Goal: Information Seeking & Learning: Learn about a topic

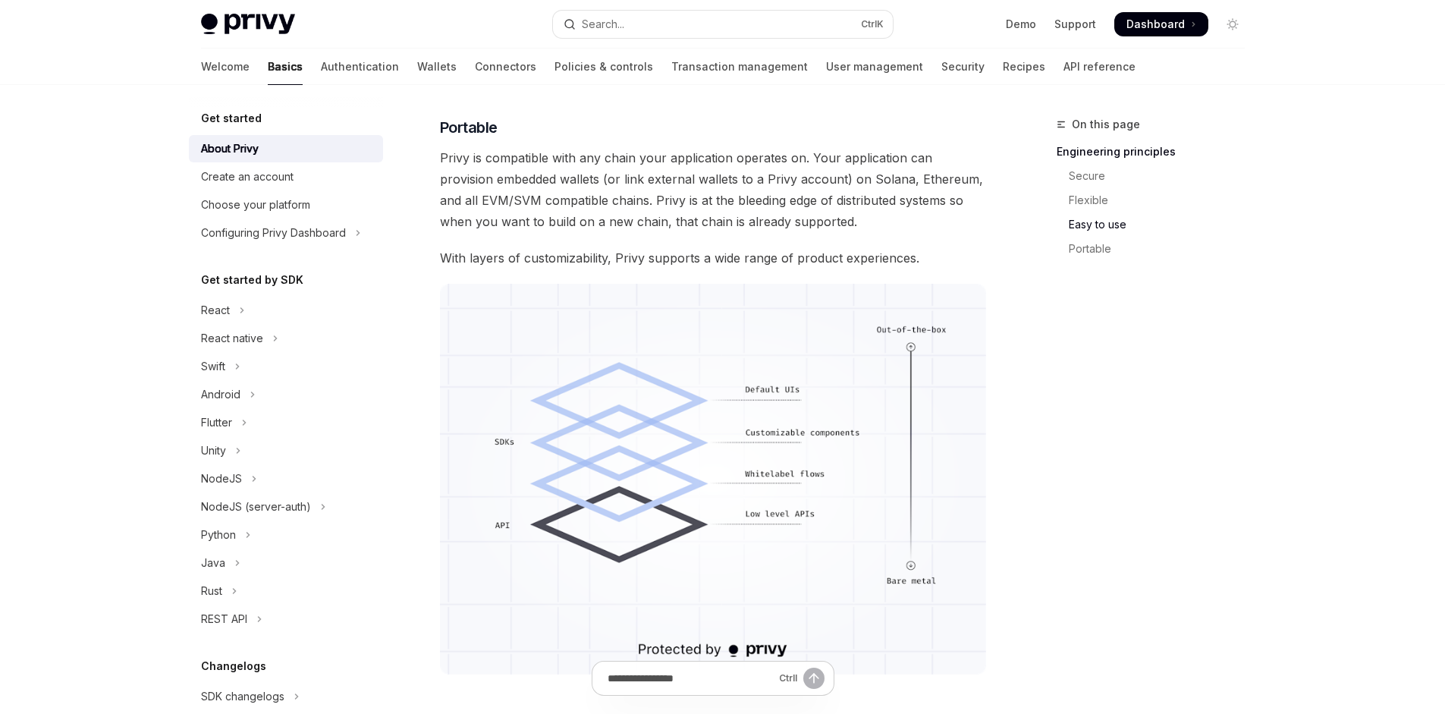
scroll to position [783, 0]
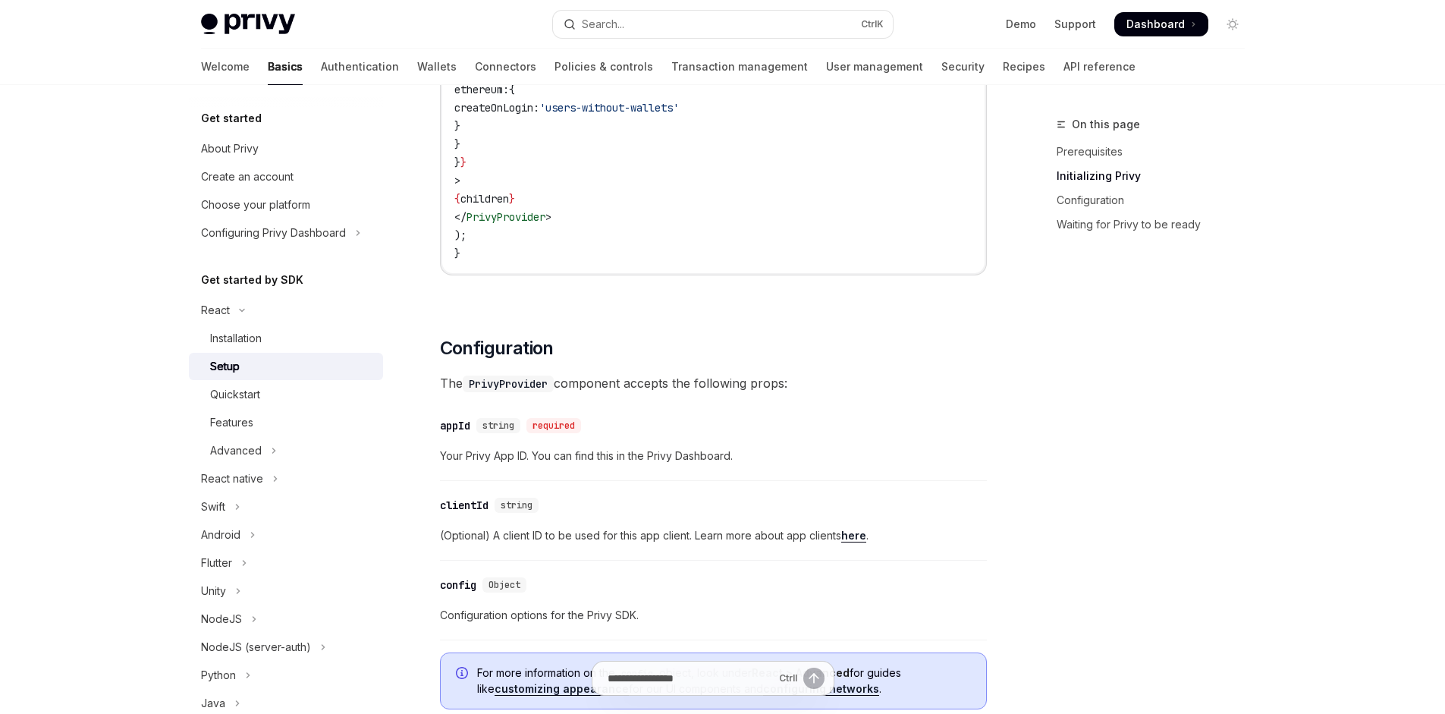
scroll to position [918, 0]
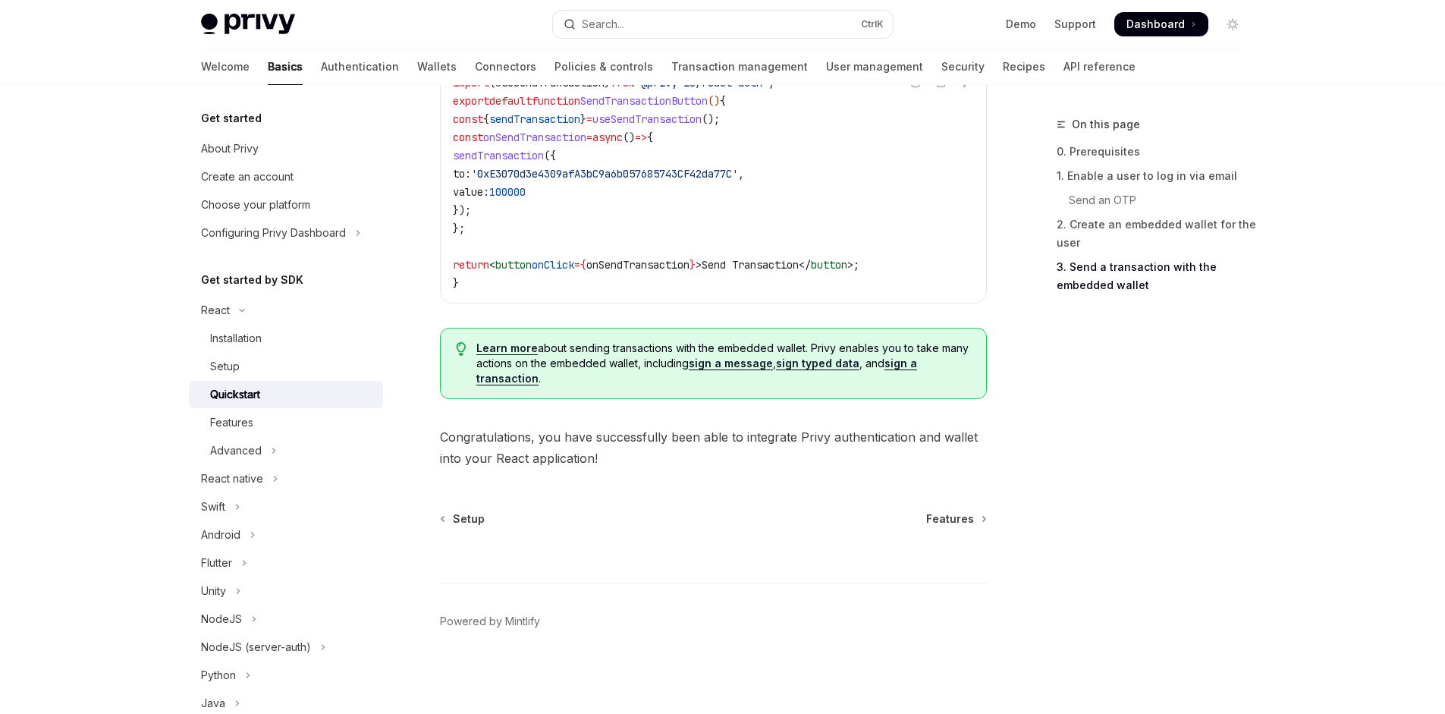
scroll to position [958, 0]
